Goal: Task Accomplishment & Management: Manage account settings

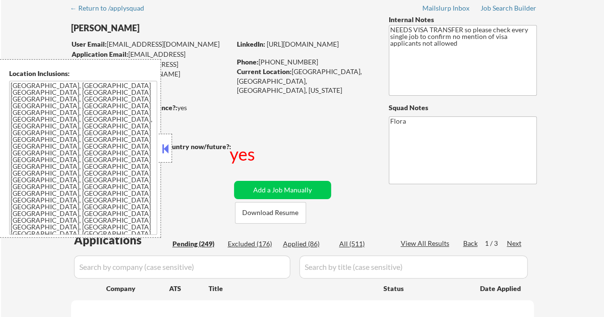
scroll to position [96, 0]
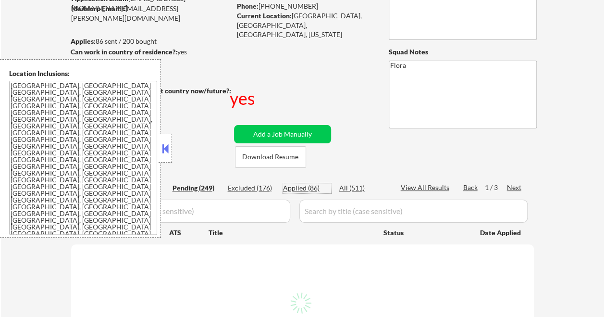
click at [307, 186] on div "Applied (86)" at bounding box center [307, 188] width 48 height 10
click at [164, 147] on button at bounding box center [165, 148] width 11 height 14
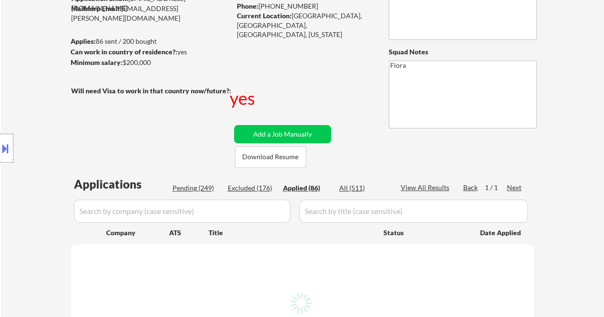
select select ""applied""
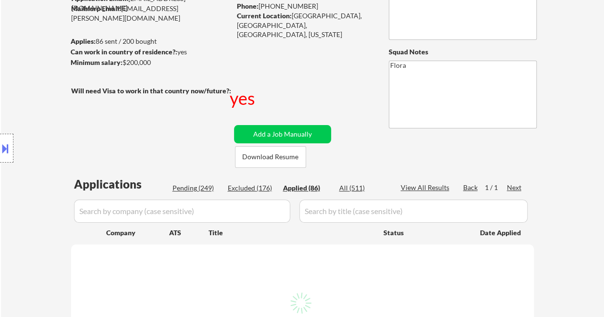
select select ""applied""
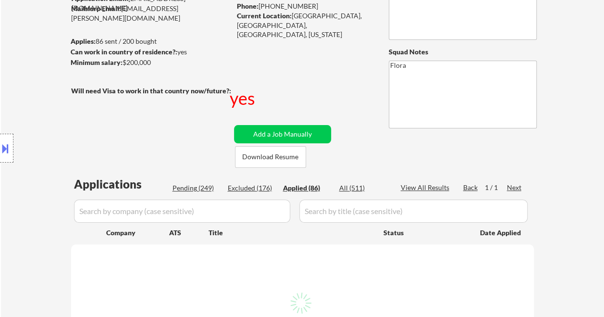
select select ""applied""
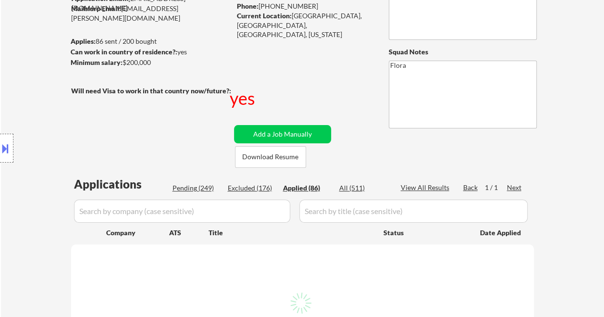
select select ""applied""
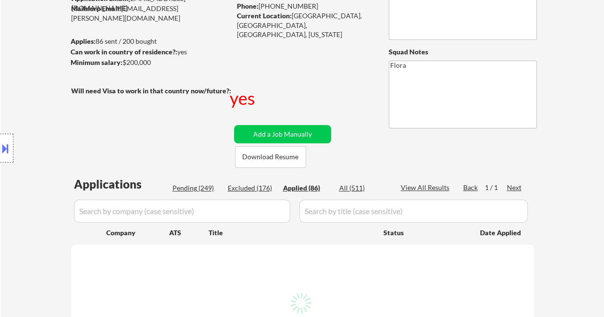
select select ""applied""
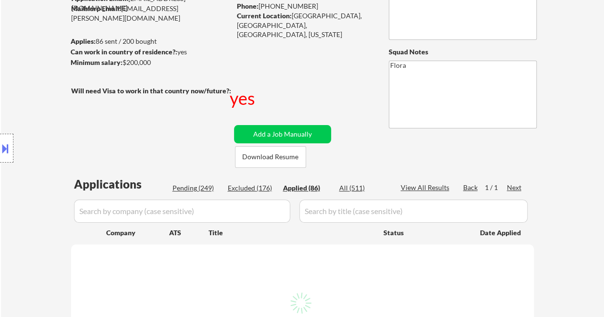
select select ""applied""
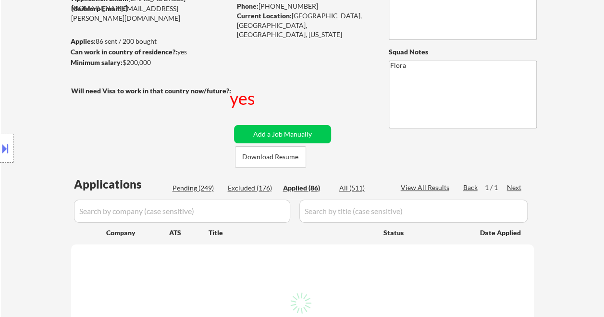
select select ""applied""
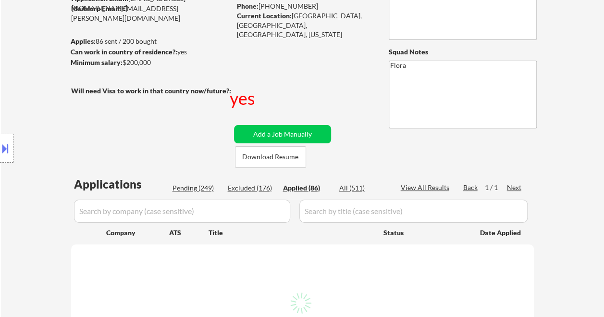
select select ""applied""
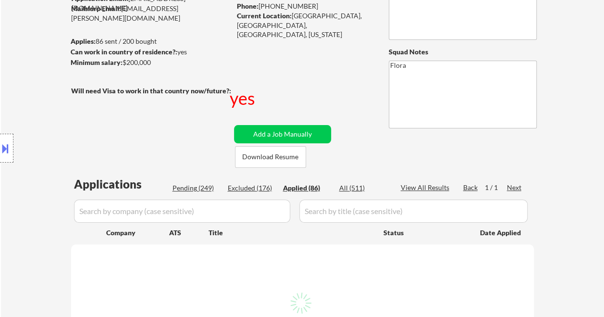
select select ""applied""
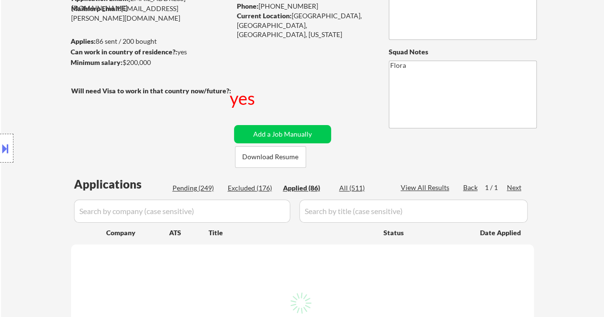
select select ""applied""
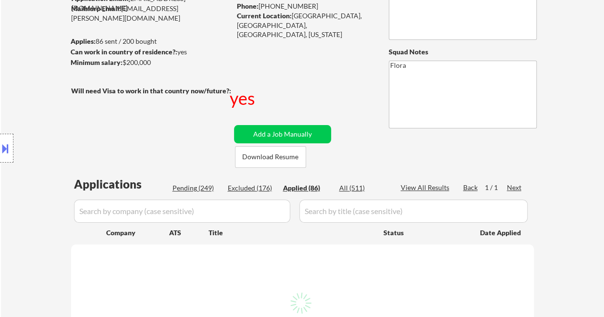
select select ""applied""
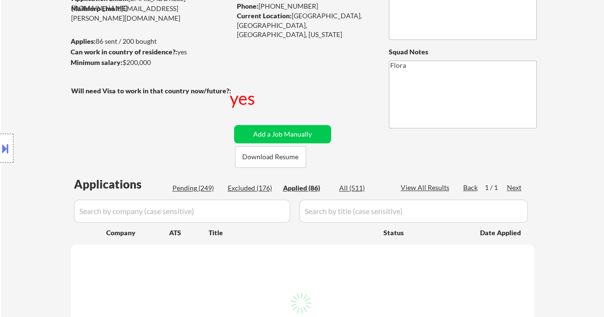
select select ""applied""
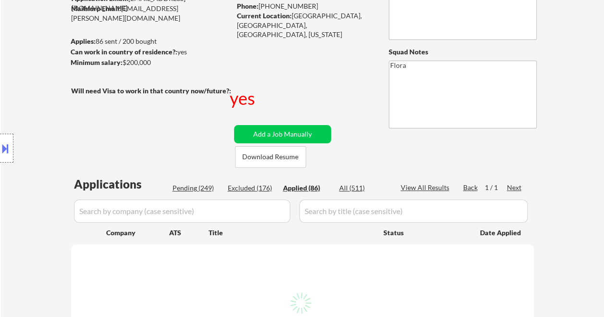
select select ""applied""
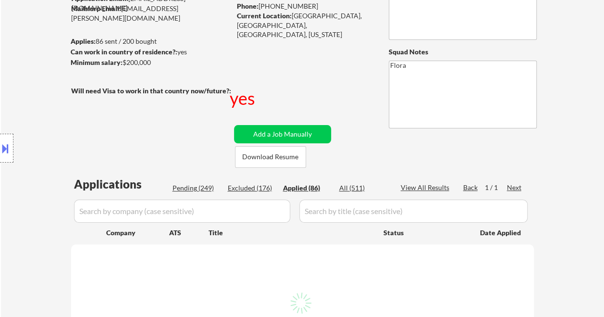
select select ""applied""
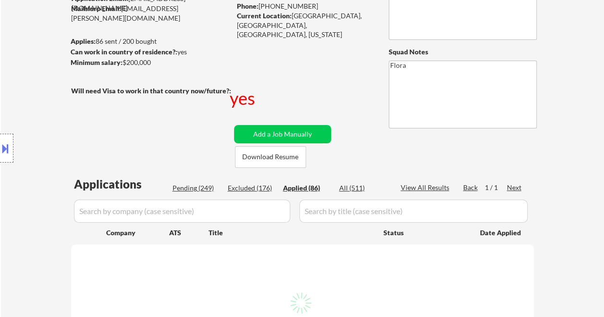
select select ""applied""
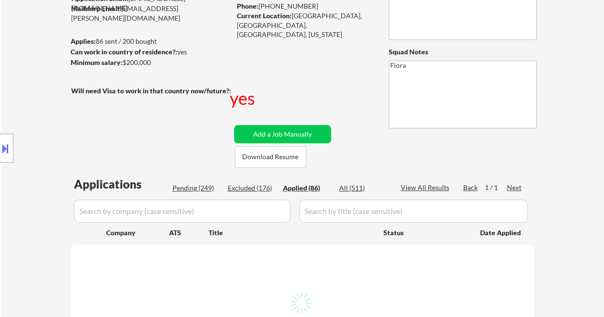
select select ""applied""
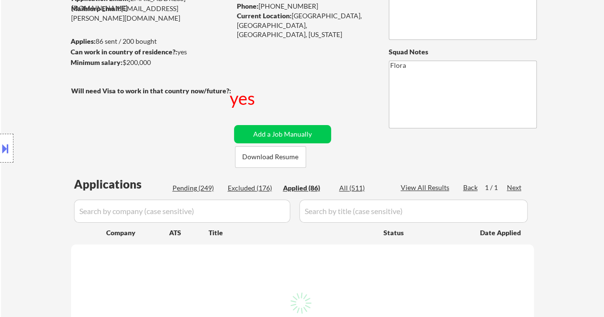
select select ""applied""
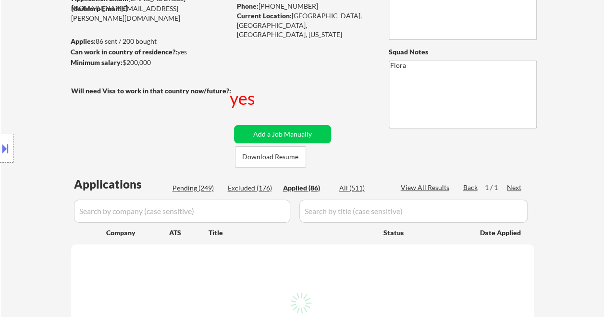
select select ""applied""
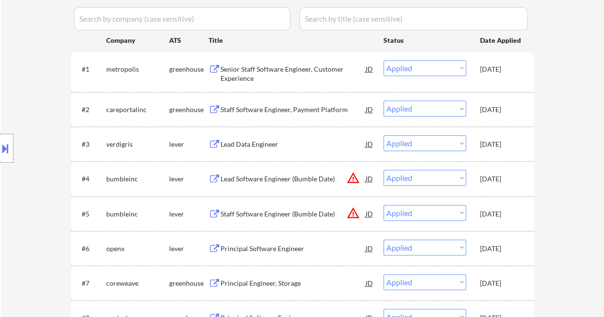
scroll to position [336, 0]
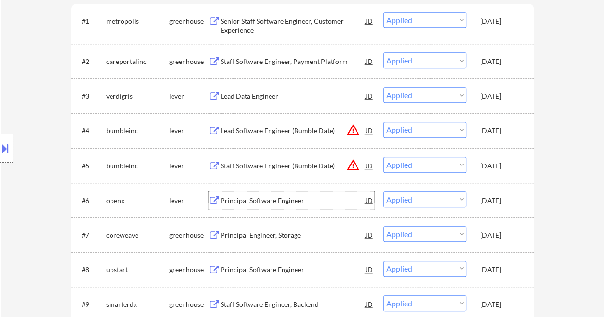
click at [281, 197] on div "Principal Software Engineer" at bounding box center [293, 201] width 145 height 10
